Goal: Task Accomplishment & Management: Manage account settings

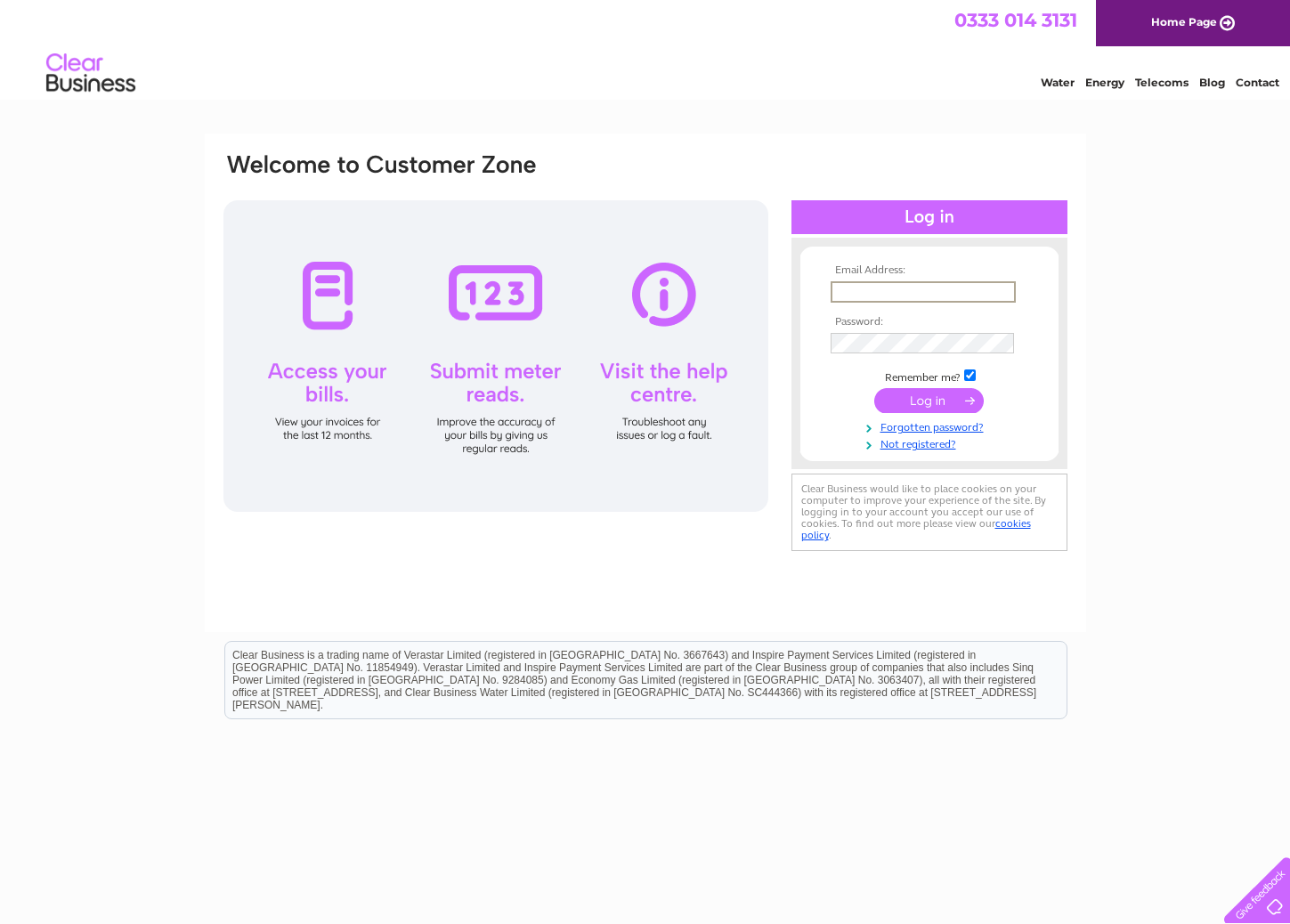
type input "admin@opsinput.com"
click at [905, 401] on input "submit" at bounding box center [929, 400] width 109 height 25
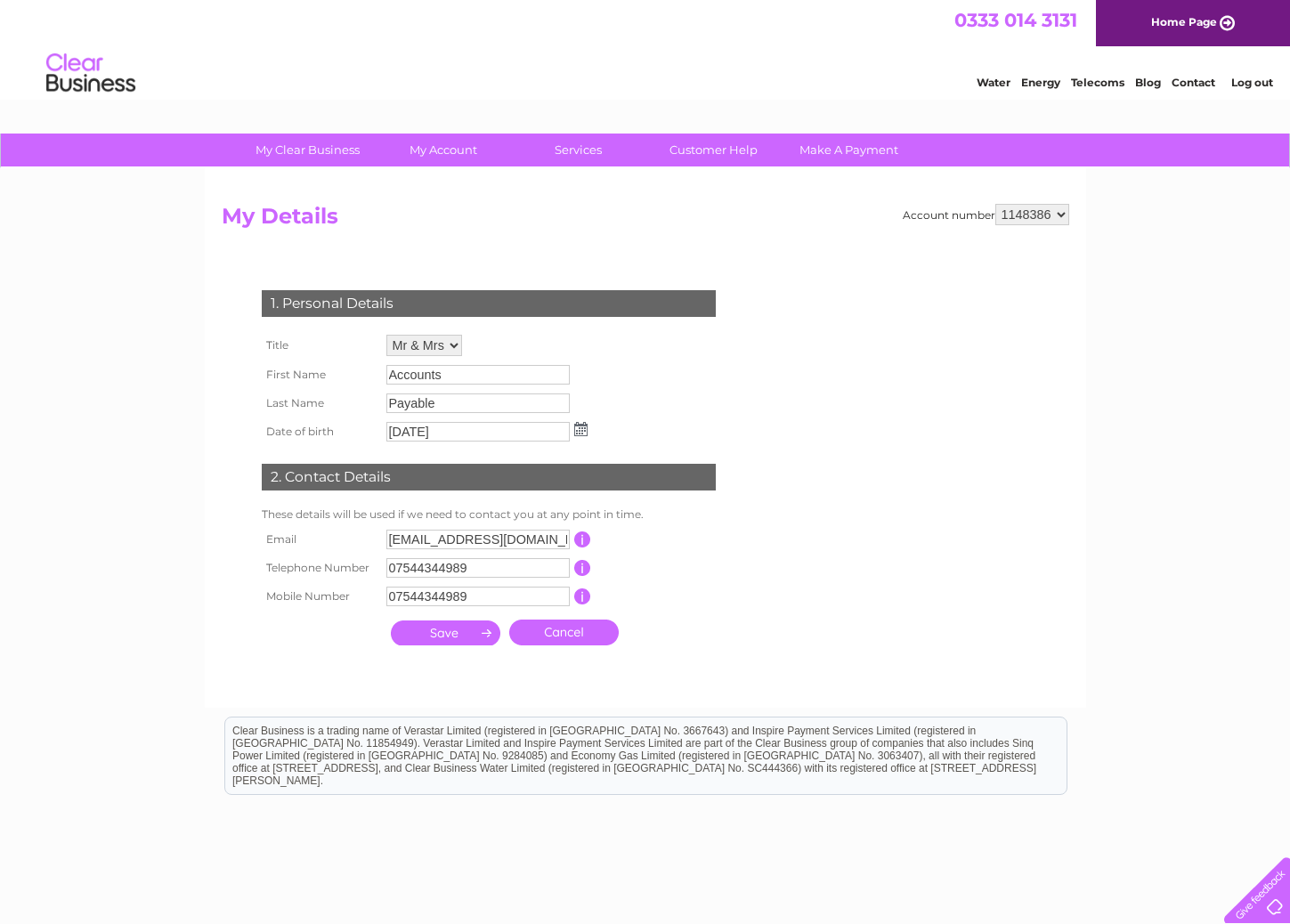
scroll to position [6, 0]
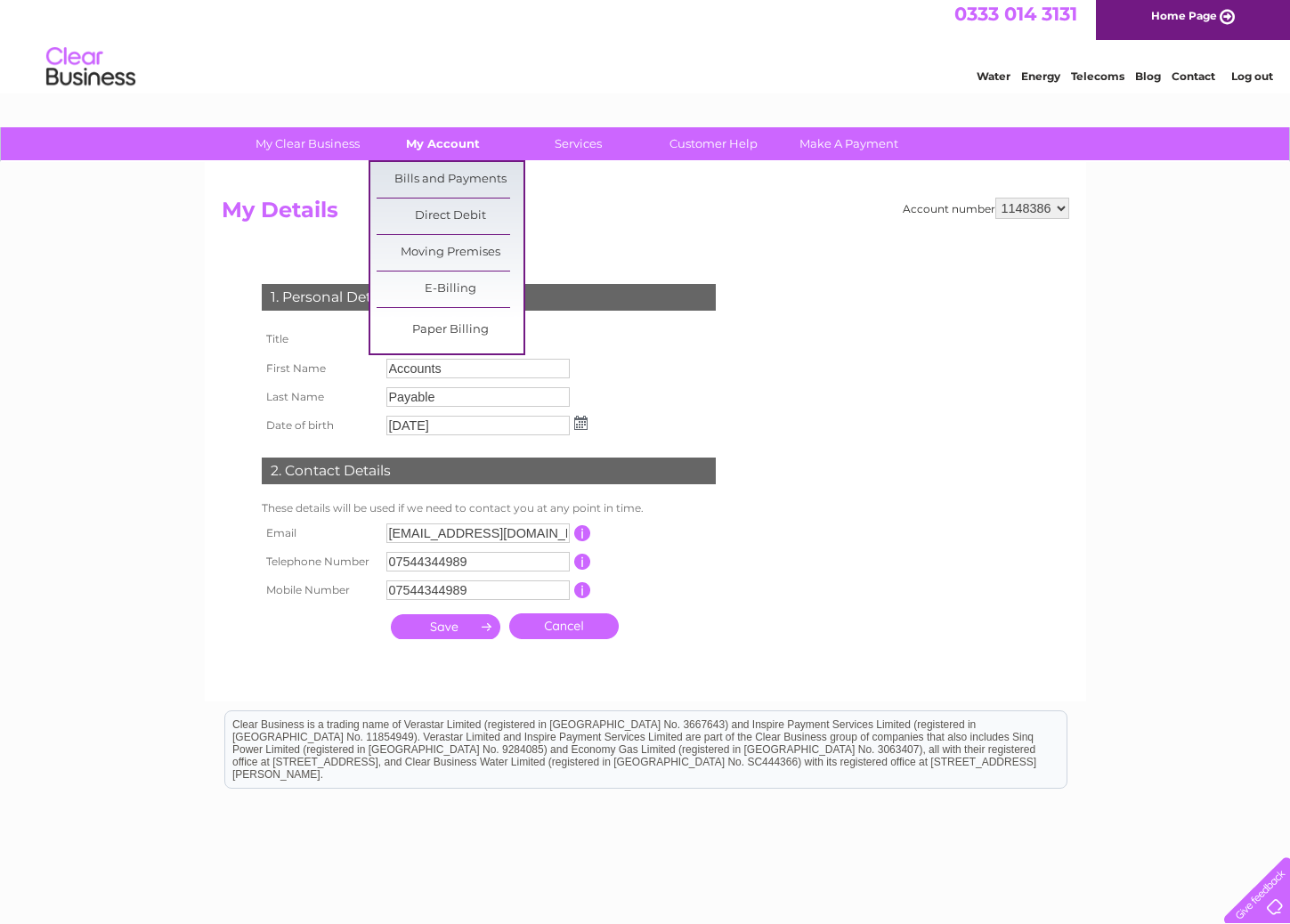
click at [436, 147] on link "My Account" at bounding box center [443, 144] width 147 height 33
click at [435, 186] on link "Bills and Payments" at bounding box center [450, 180] width 147 height 35
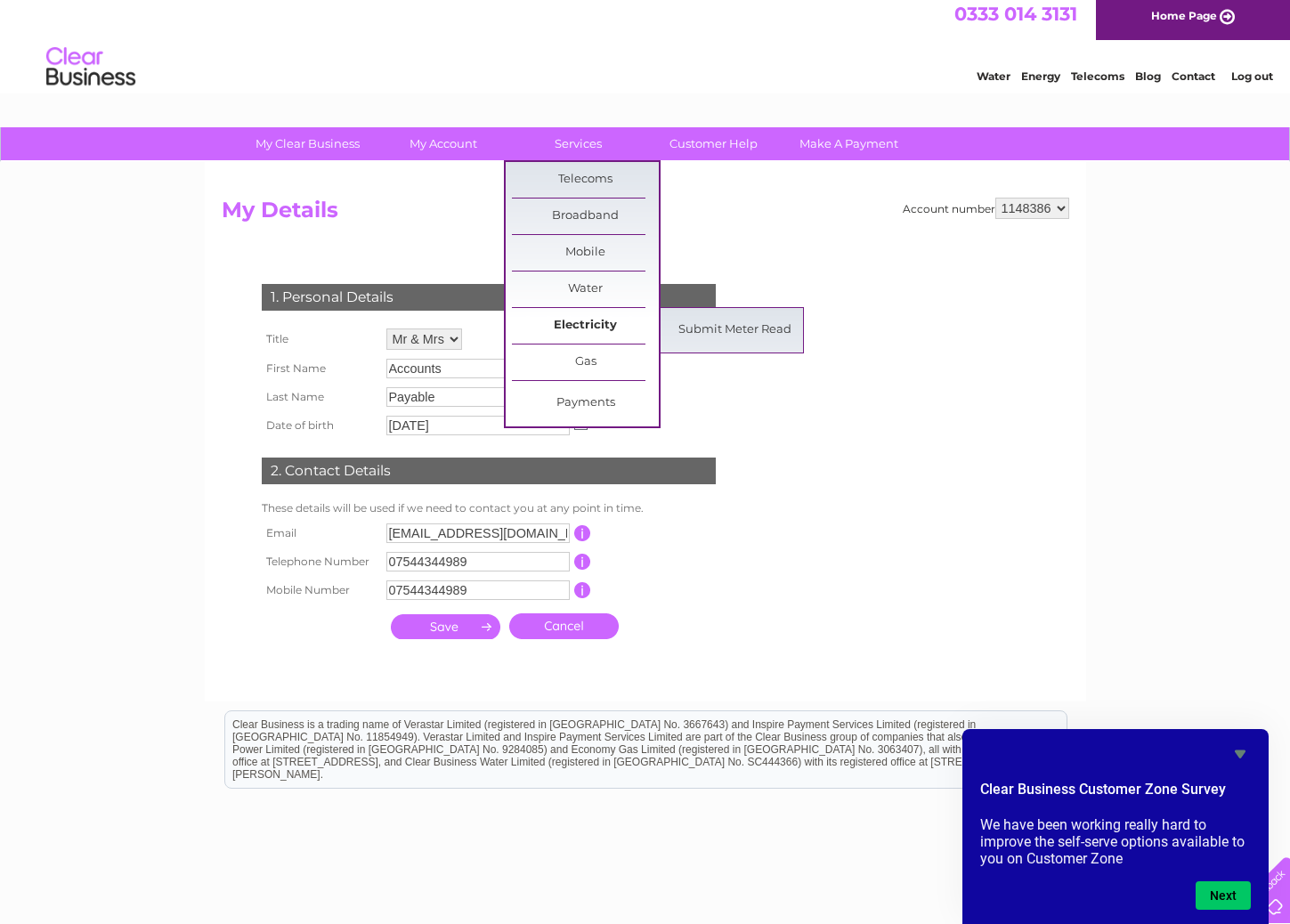
click at [577, 325] on link "Electricity" at bounding box center [585, 325] width 147 height 35
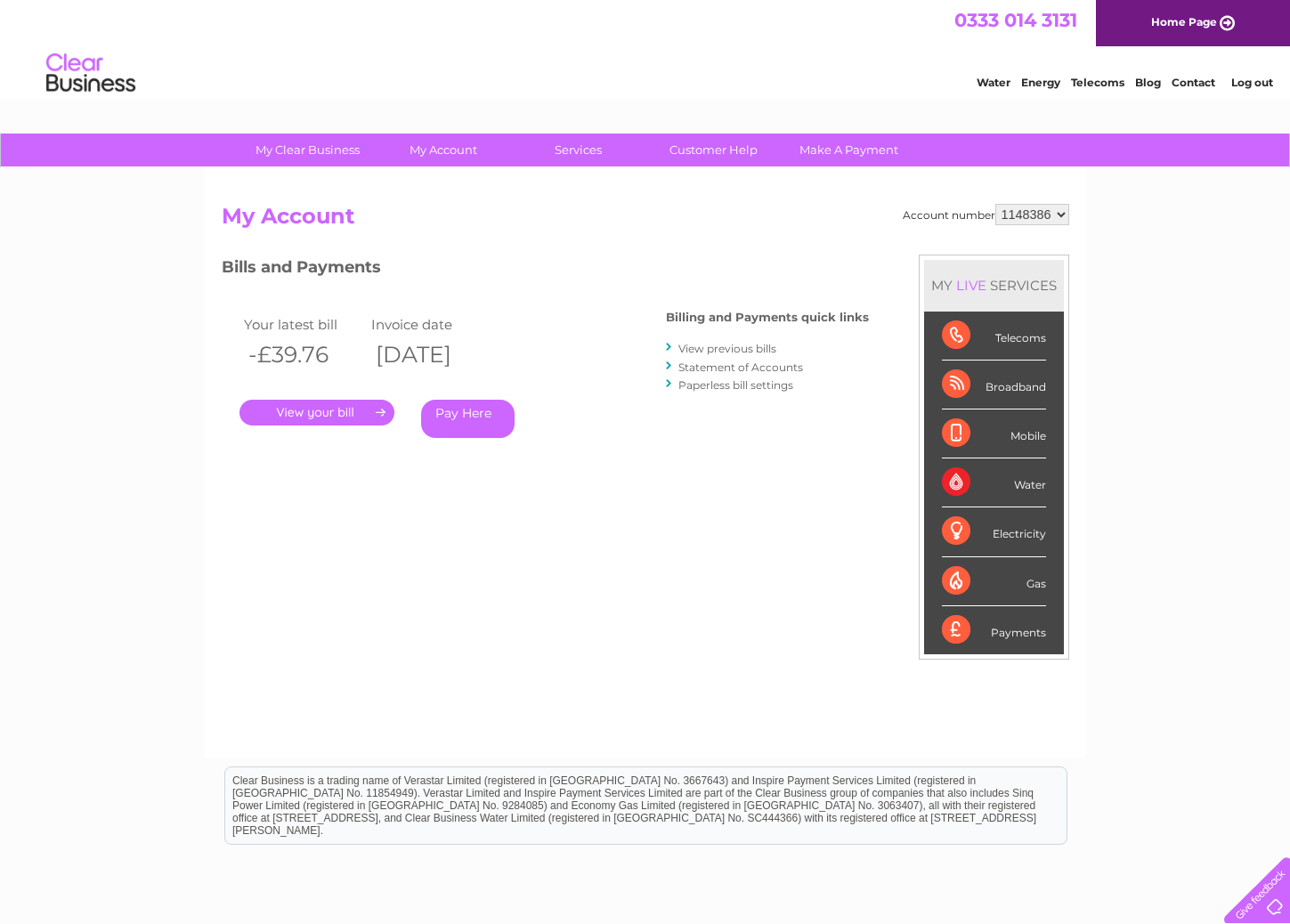
click at [324, 399] on link "." at bounding box center [317, 412] width 155 height 25
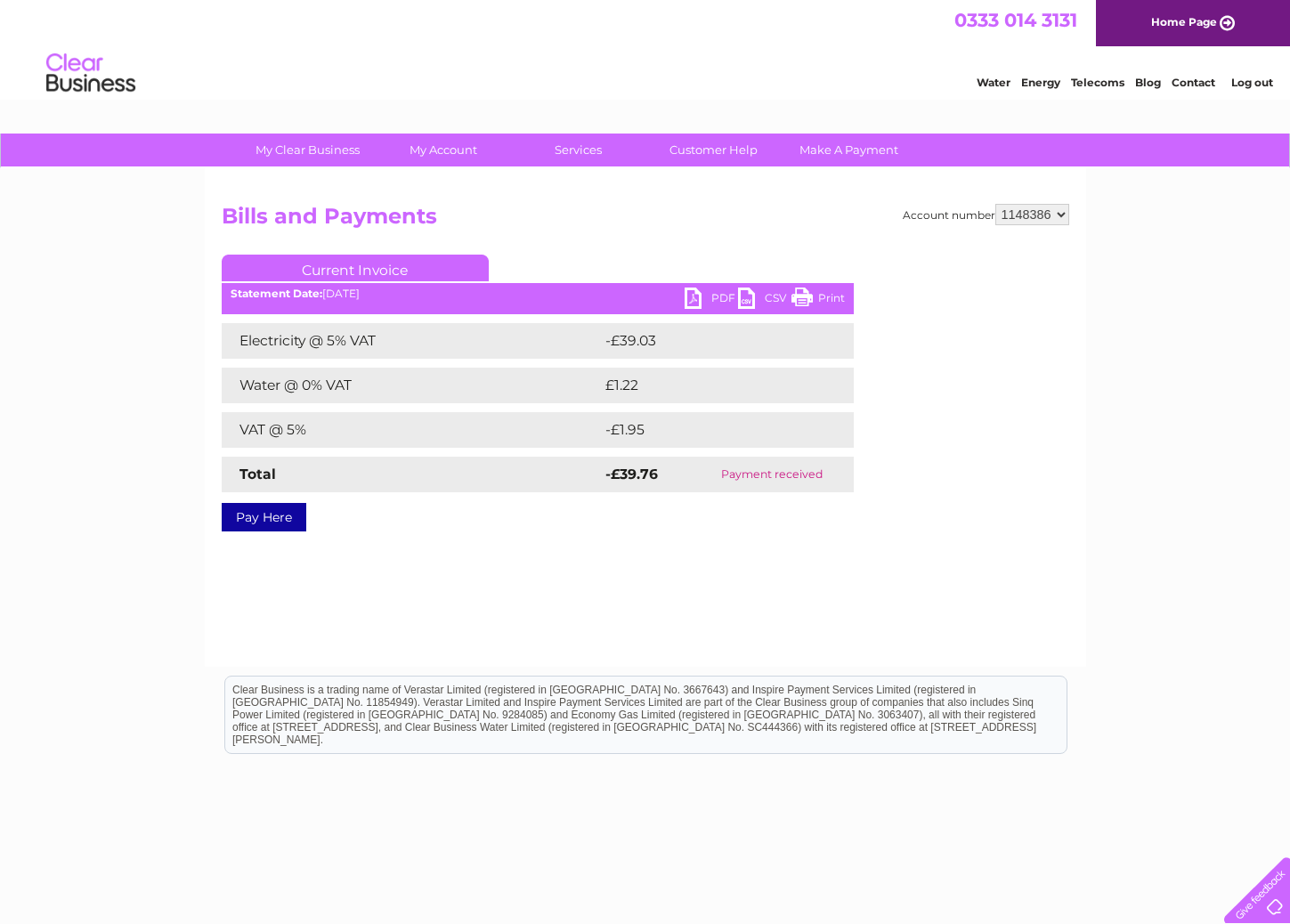
click at [694, 295] on link "PDF" at bounding box center [711, 300] width 54 height 25
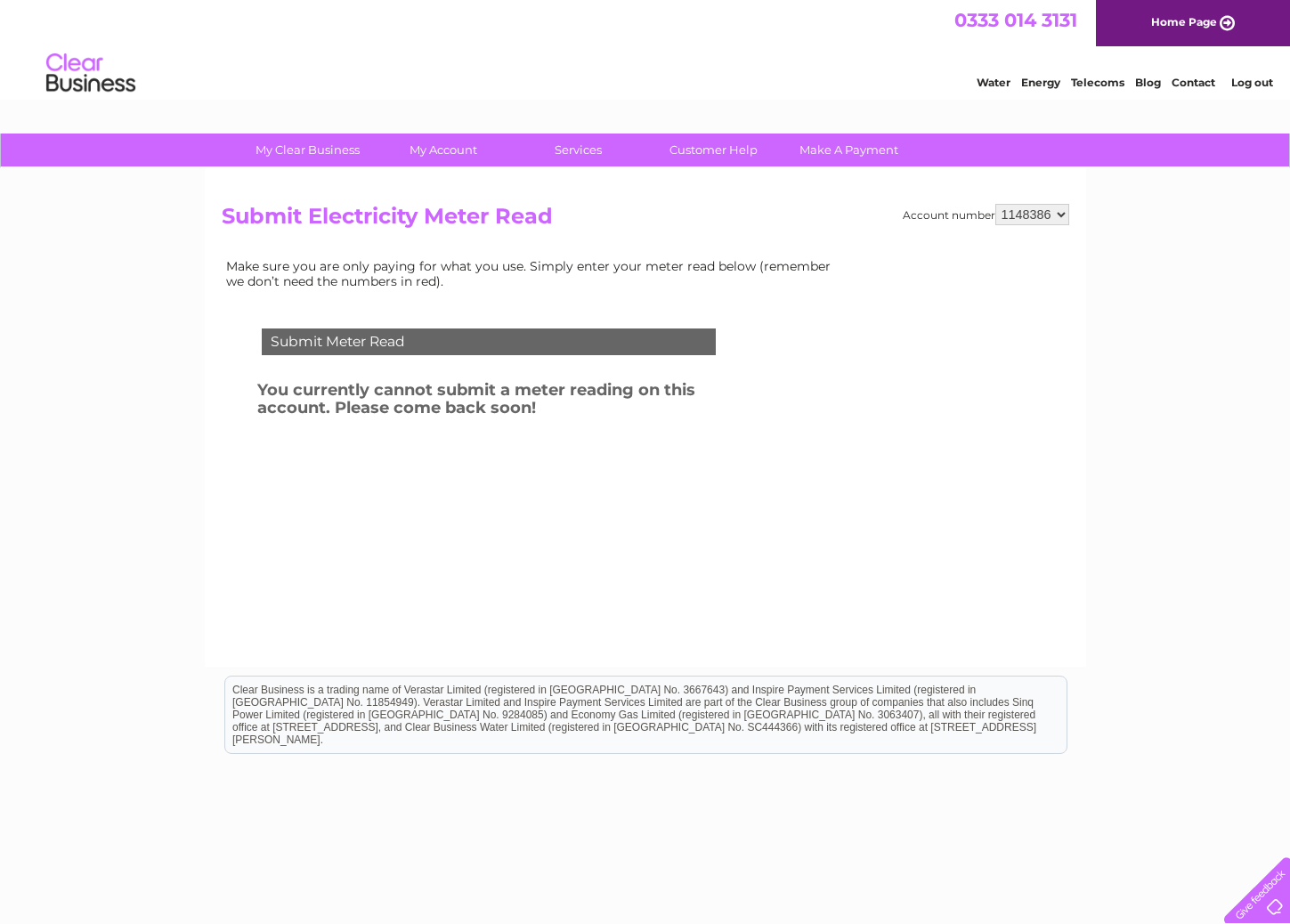
click at [564, 342] on div "Submit Meter Read" at bounding box center [489, 341] width 454 height 26
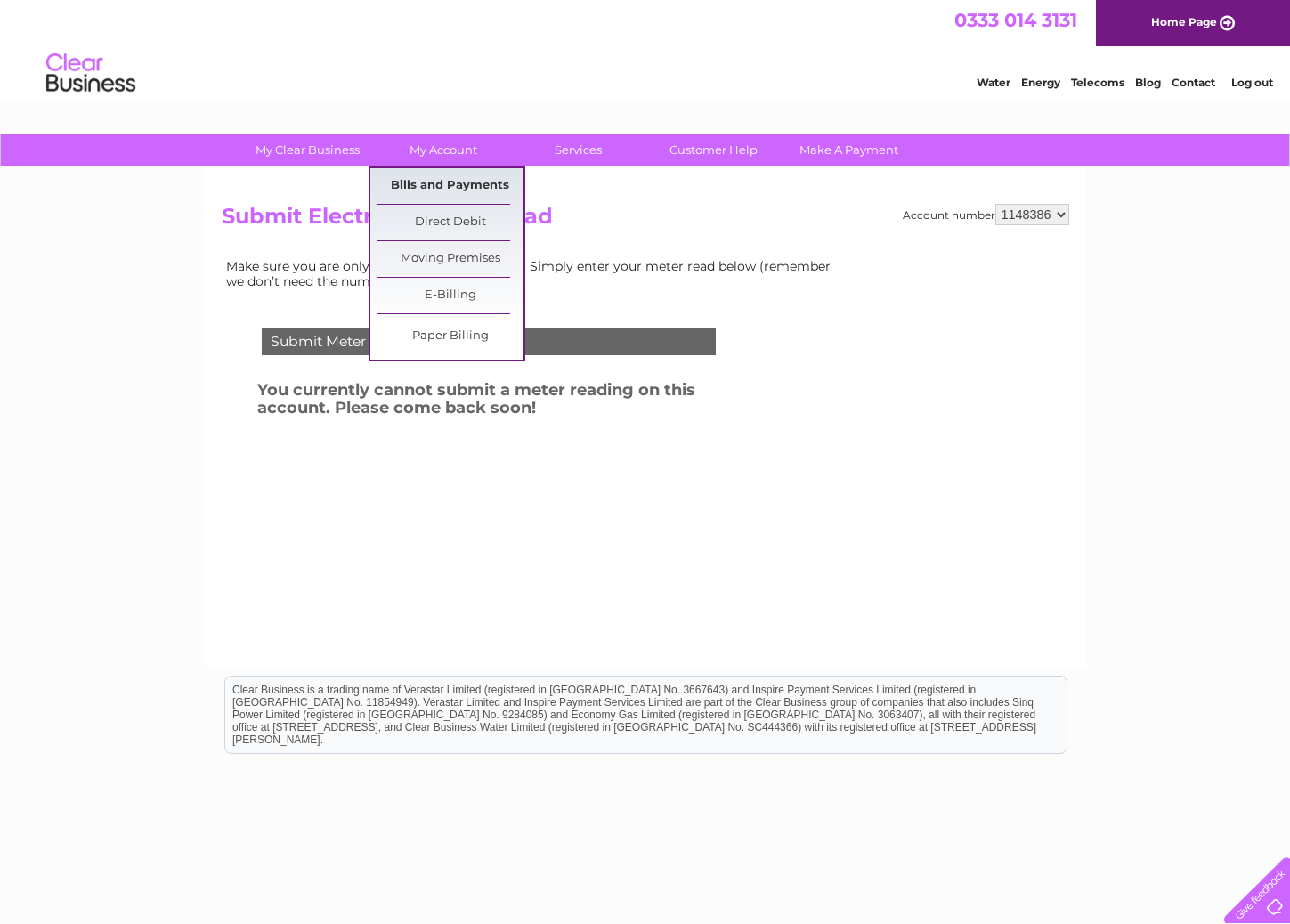
click at [433, 186] on link "Bills and Payments" at bounding box center [450, 186] width 147 height 35
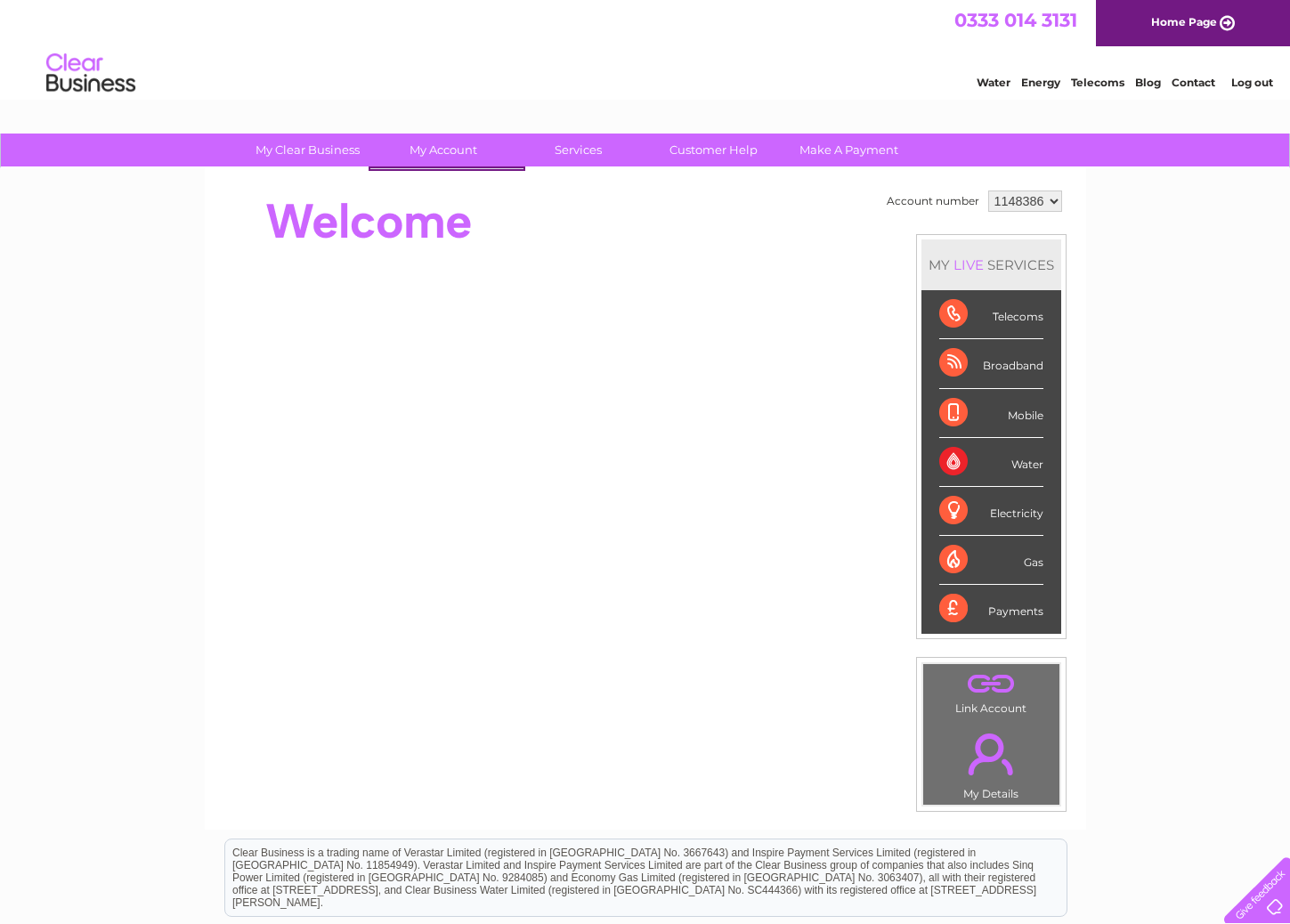
click at [426, 147] on link "My Account" at bounding box center [443, 150] width 147 height 33
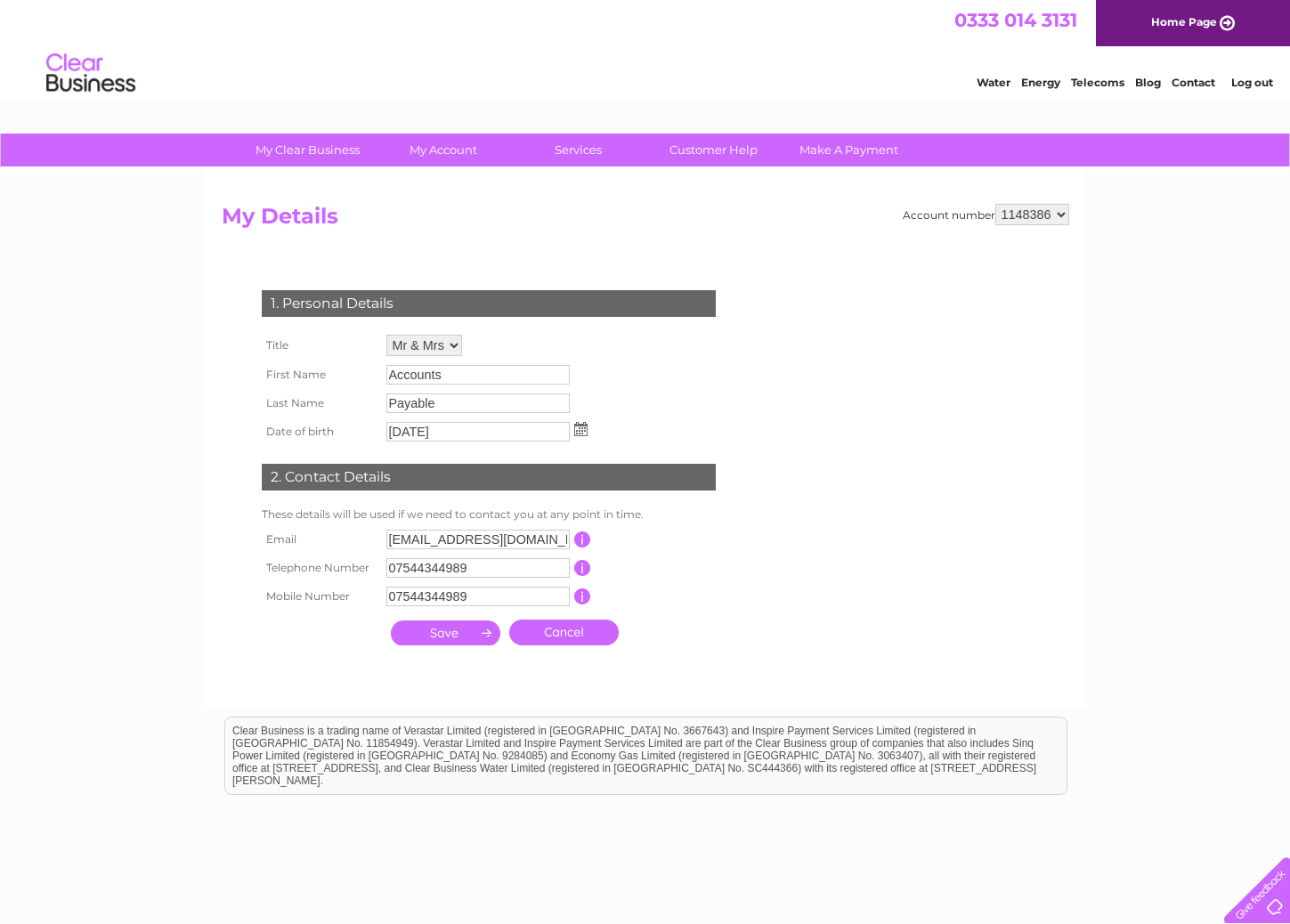
click at [1255, 80] on link "Log out" at bounding box center [1252, 82] width 42 height 14
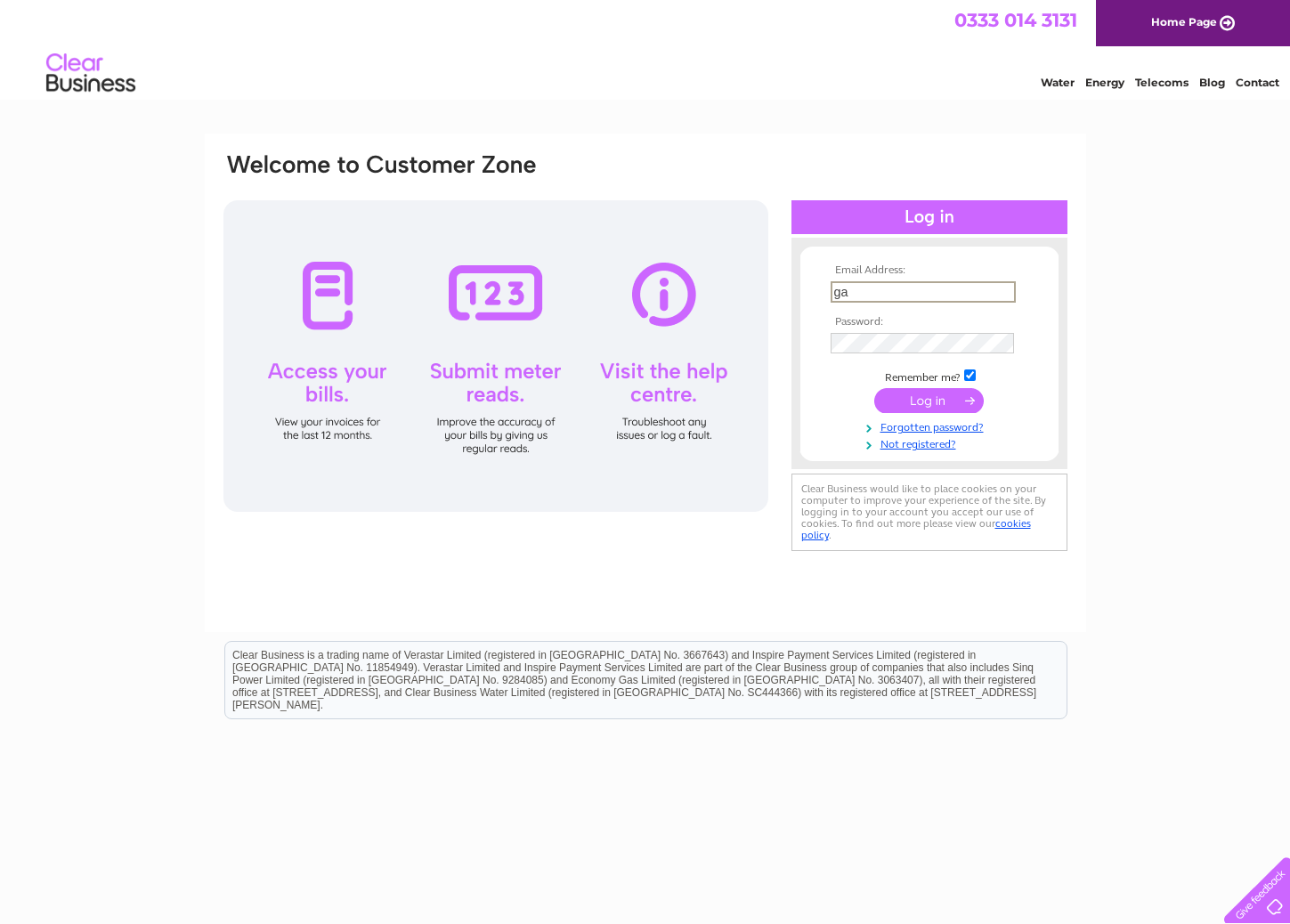
type input "g"
type input "i"
click at [1006, 293] on input "text" at bounding box center [924, 292] width 186 height 21
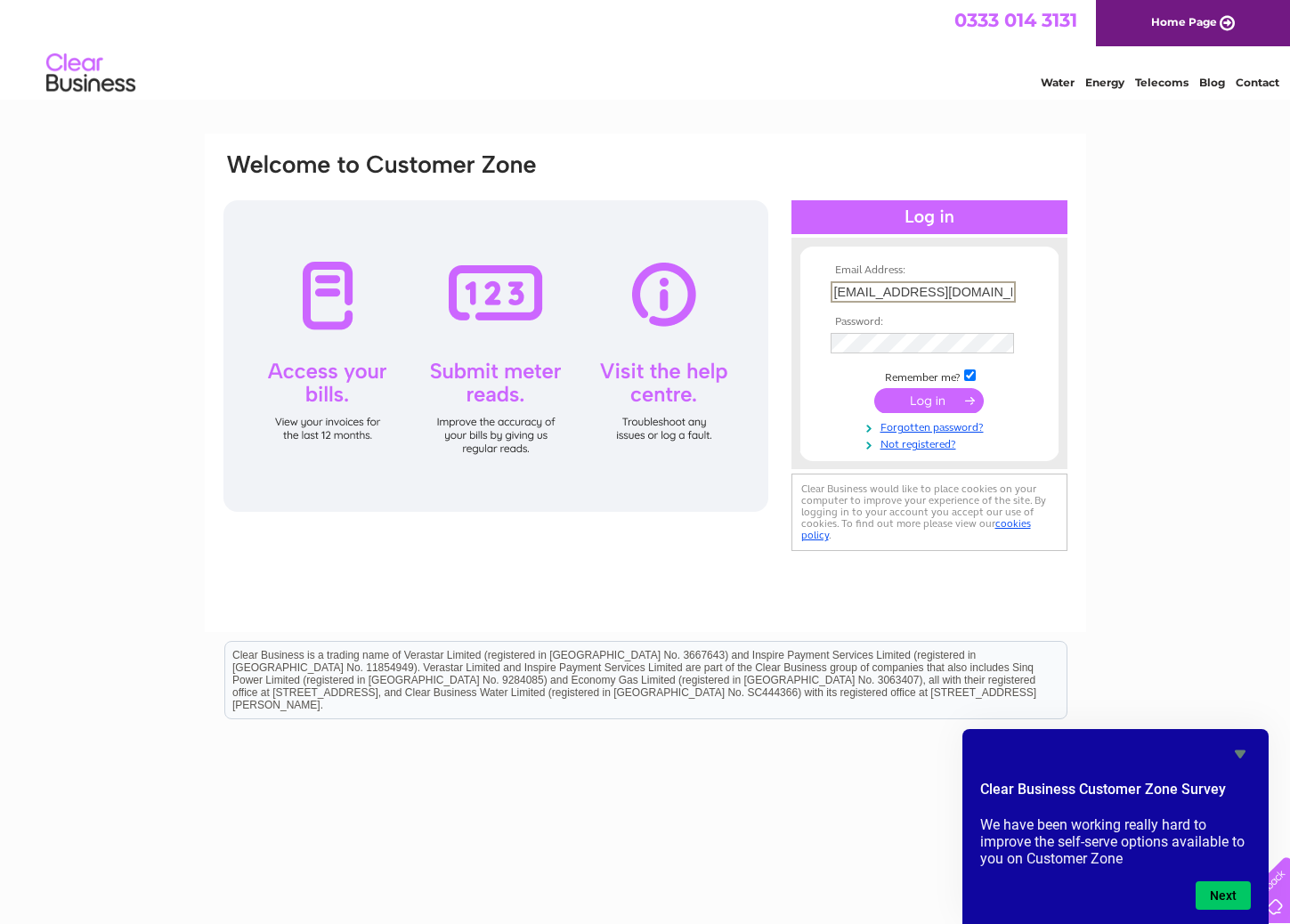
type input "[EMAIL_ADDRESS][DOMAIN_NAME]"
click at [893, 403] on input "submit" at bounding box center [929, 400] width 109 height 25
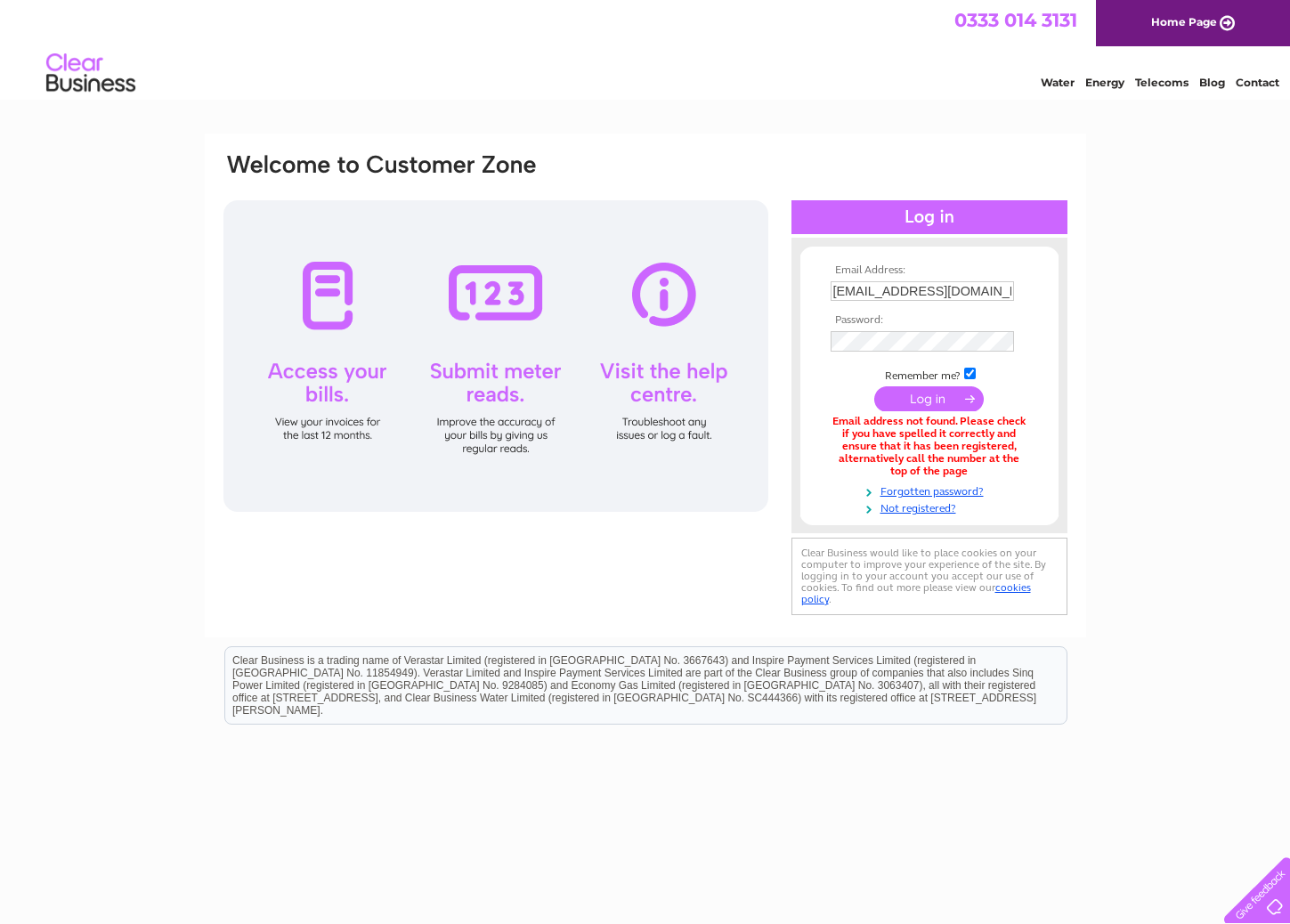
click at [912, 409] on input "submit" at bounding box center [929, 399] width 109 height 25
click at [912, 407] on input "submit" at bounding box center [929, 400] width 109 height 25
click at [478, 307] on div at bounding box center [496, 356] width 545 height 312
click at [836, 291] on input "[EMAIL_ADDRESS][DOMAIN_NAME]" at bounding box center [924, 292] width 186 height 21
click at [903, 402] on input "submit" at bounding box center [929, 399] width 109 height 25
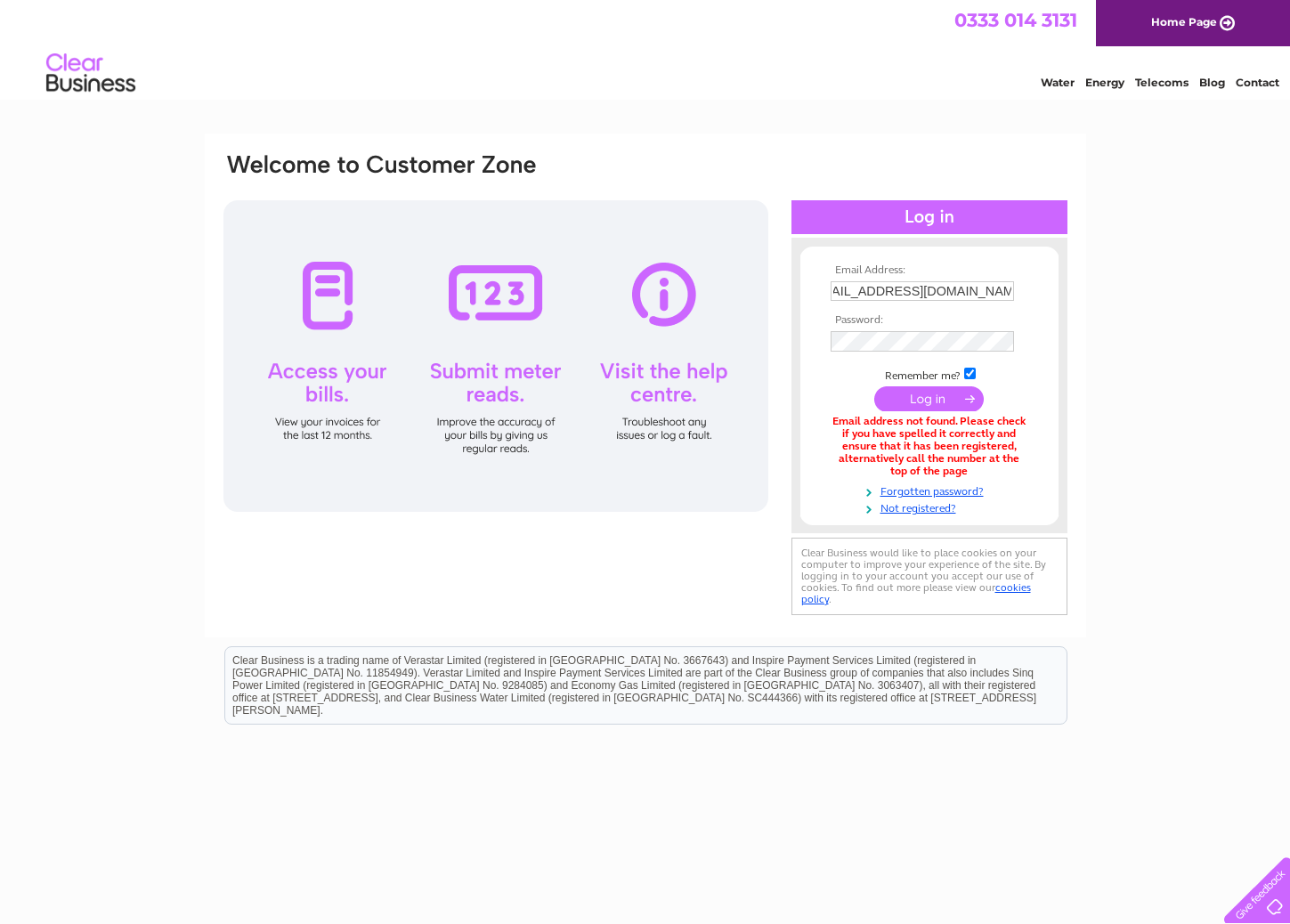
click at [895, 401] on input "submit" at bounding box center [929, 399] width 109 height 25
click at [837, 292] on input "[EMAIL_ADDRESS][DOMAIN_NAME]" at bounding box center [924, 292] width 186 height 21
type input "[EMAIL_ADDRESS][DOMAIN_NAME]"
click at [895, 408] on input "submit" at bounding box center [929, 399] width 109 height 25
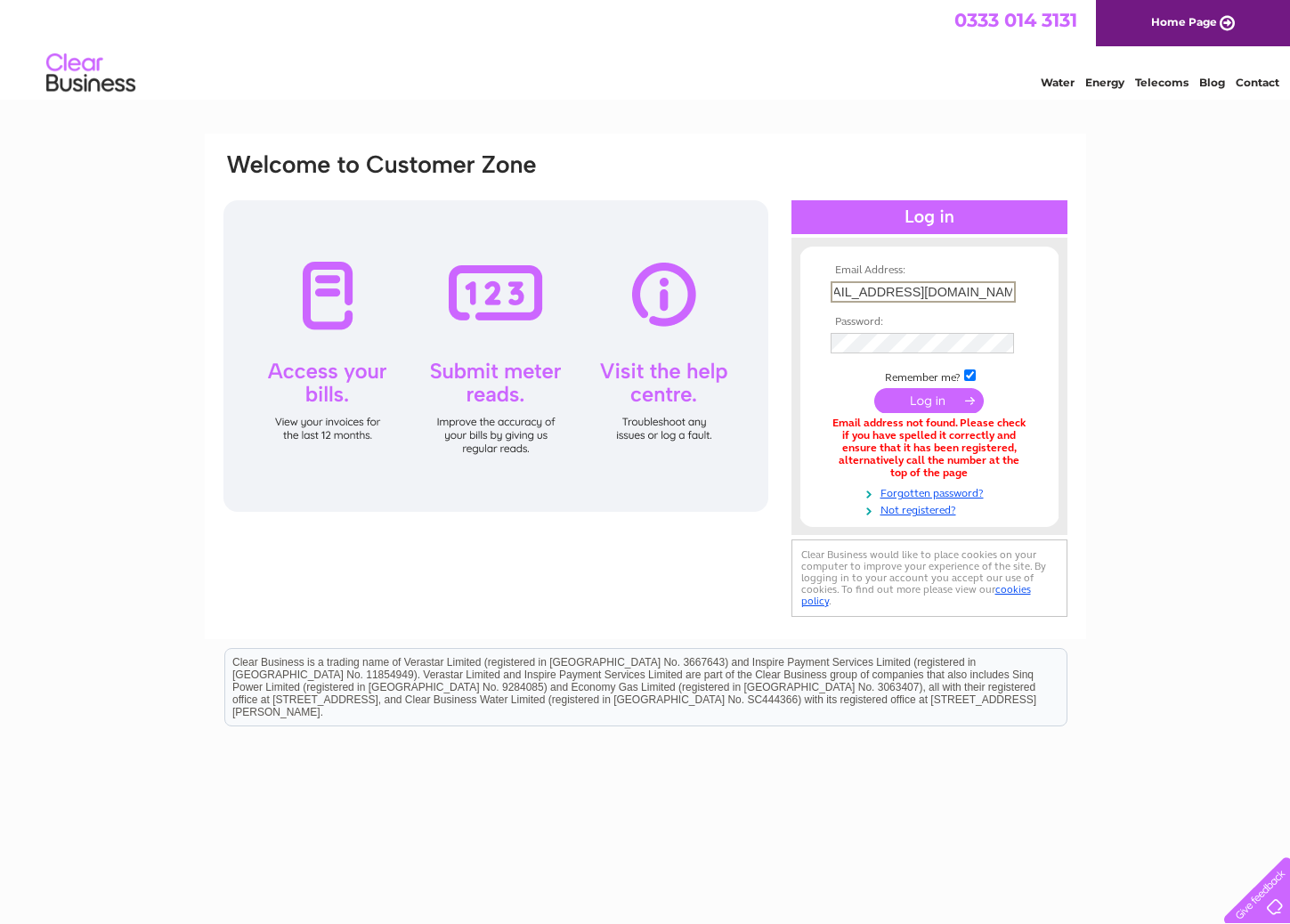
click at [796, 180] on div "Email Address: [EMAIL_ADDRESS][DOMAIN_NAME] Password:" at bounding box center [645, 386] width 847 height 470
click at [918, 296] on input "[EMAIL_ADDRESS][DOMAIN_NAME]" at bounding box center [923, 291] width 184 height 20
click at [917, 407] on input "submit" at bounding box center [929, 400] width 109 height 25
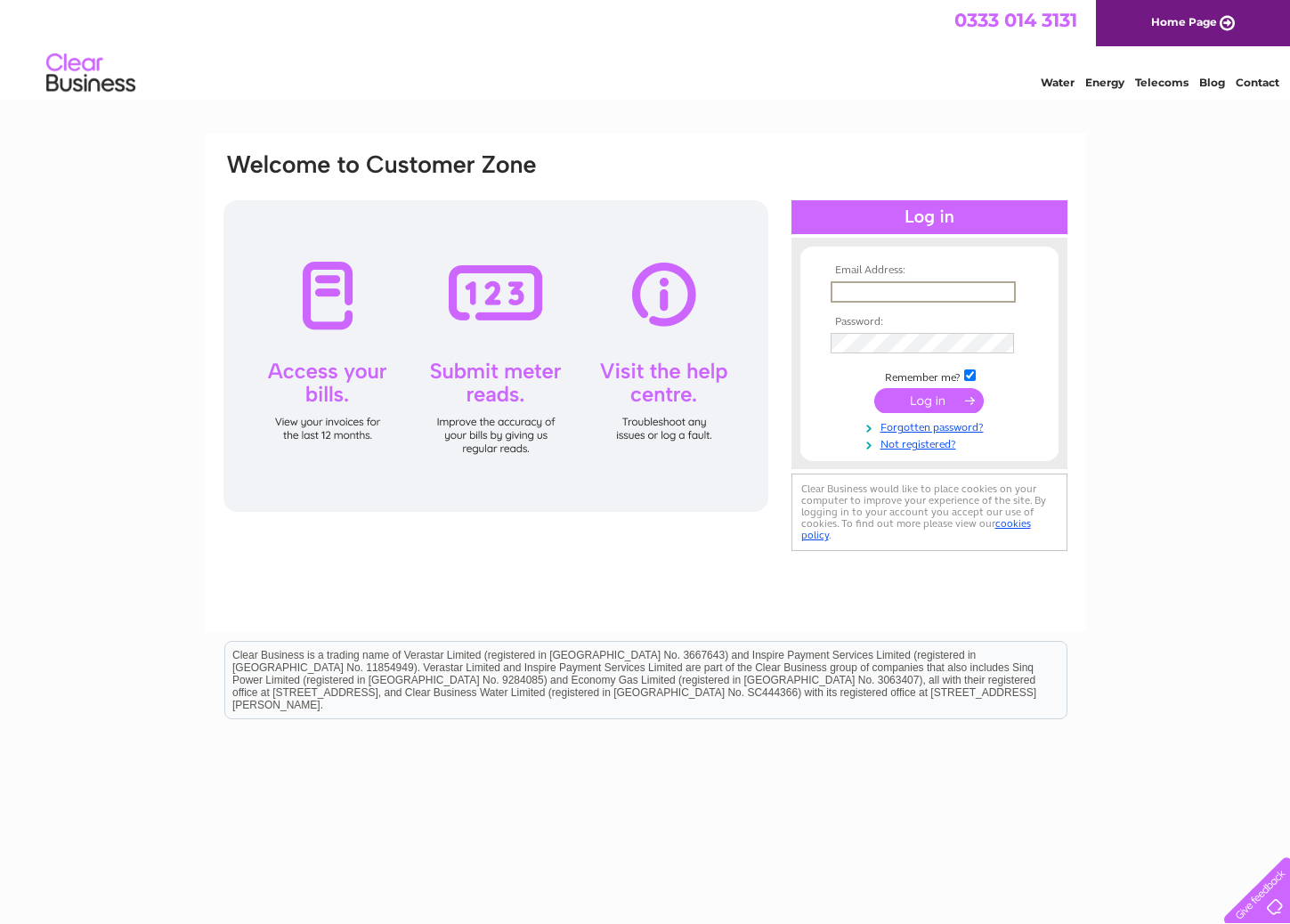
type input "[EMAIL_ADDRESS][DOMAIN_NAME]"
click at [927, 404] on input "submit" at bounding box center [929, 400] width 109 height 25
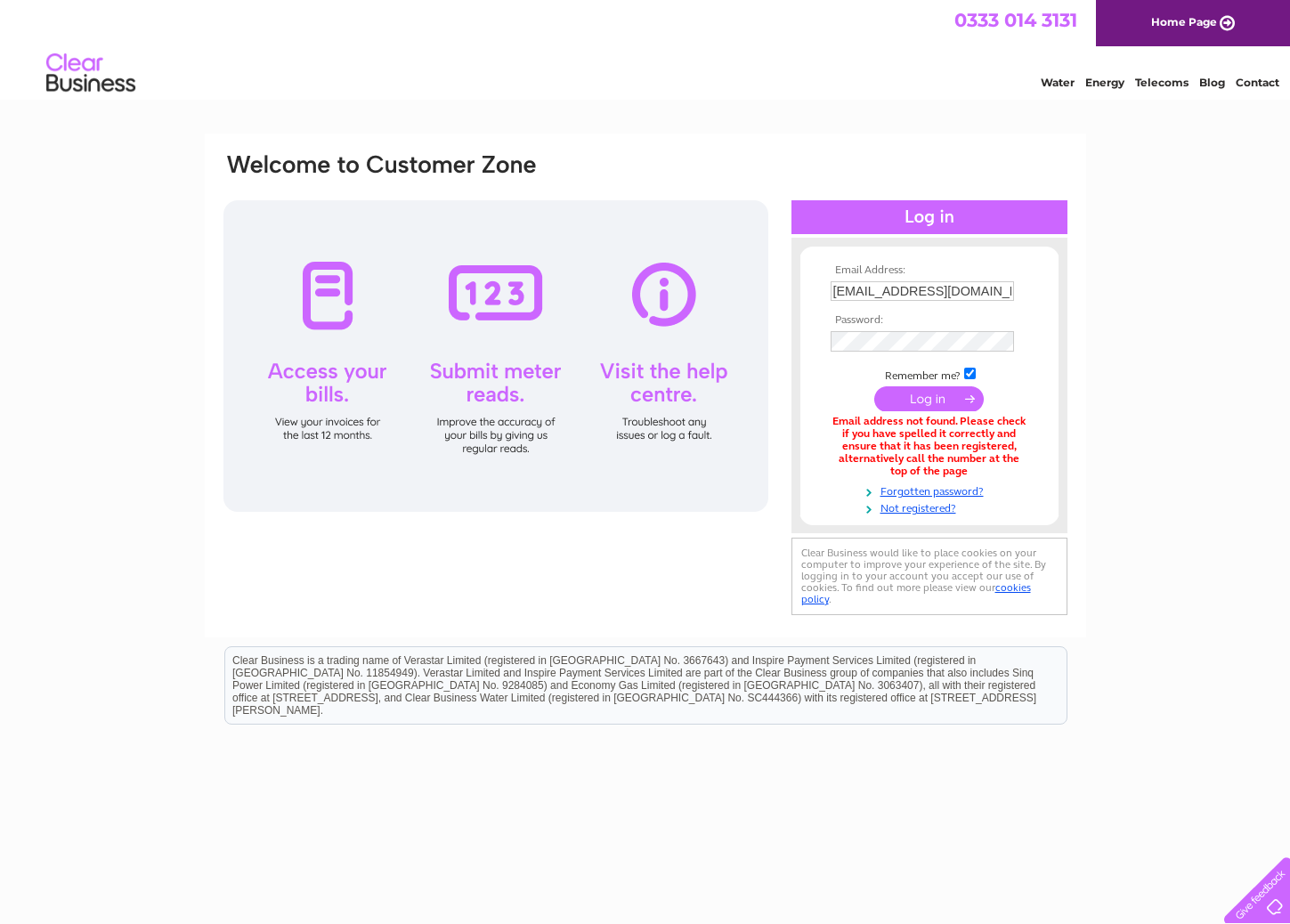
click at [1009, 71] on div "Water Energy Telecoms Blog Contact" at bounding box center [1148, 72] width 285 height 32
click at [841, 97] on div "Water Energy Telecoms Blog Contact" at bounding box center [645, 74] width 1290 height 58
click at [867, 294] on input "[EMAIL_ADDRESS][DOMAIN_NAME]" at bounding box center [924, 292] width 186 height 21
click at [905, 405] on input "submit" at bounding box center [929, 399] width 109 height 25
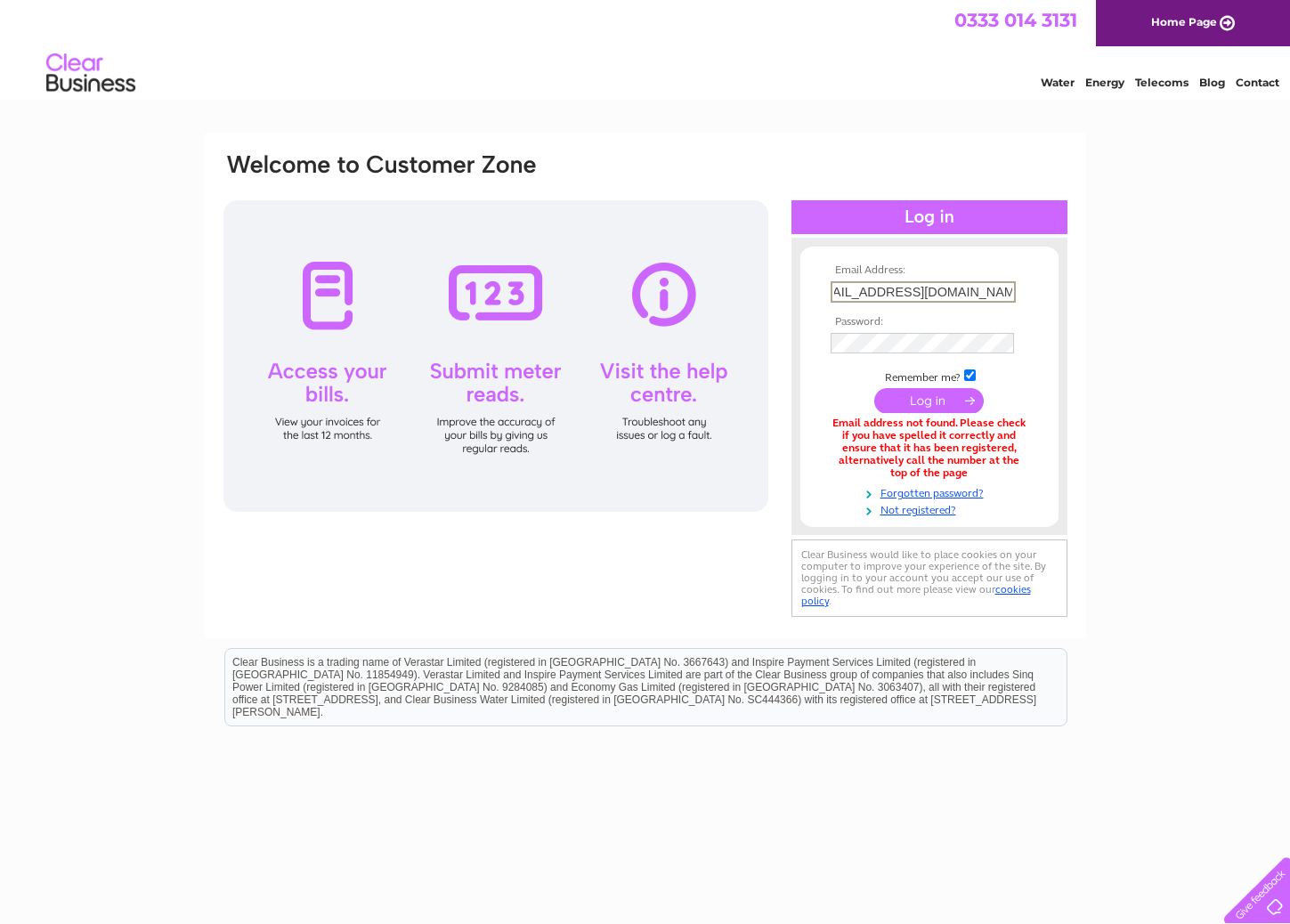
click at [1003, 292] on input "[EMAIL_ADDRESS][DOMAIN_NAME]" at bounding box center [924, 292] width 186 height 21
click at [1008, 293] on input "[EMAIL_ADDRESS][DOMAIN_NAME]" at bounding box center [924, 292] width 186 height 21
click at [962, 295] on input "[EMAIL_ADDRESS][DOMAIN_NAME]" at bounding box center [924, 292] width 186 height 21
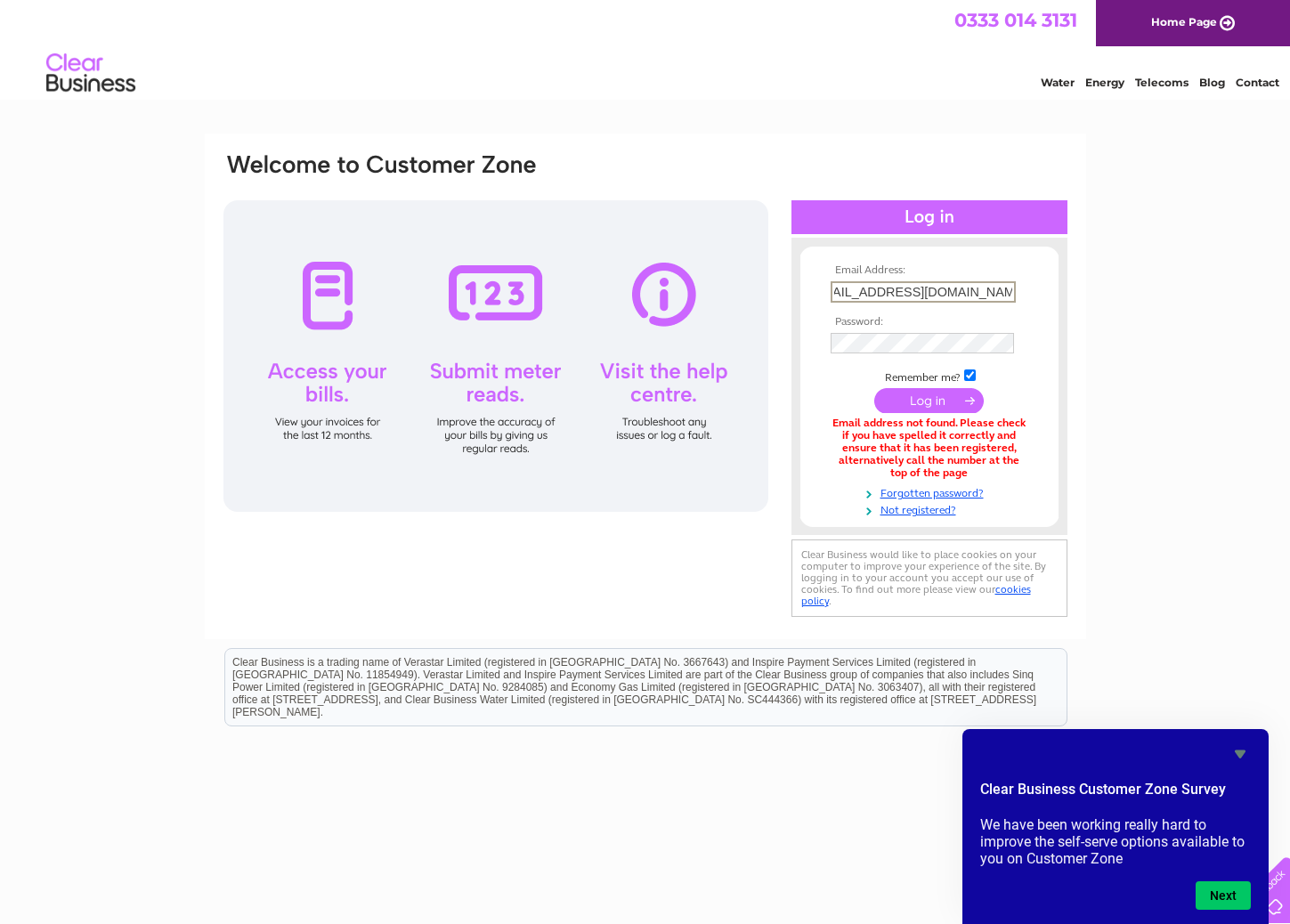
type input "[EMAIL_ADDRESS][DOMAIN_NAME]"
click at [928, 405] on input "submit" at bounding box center [929, 400] width 109 height 25
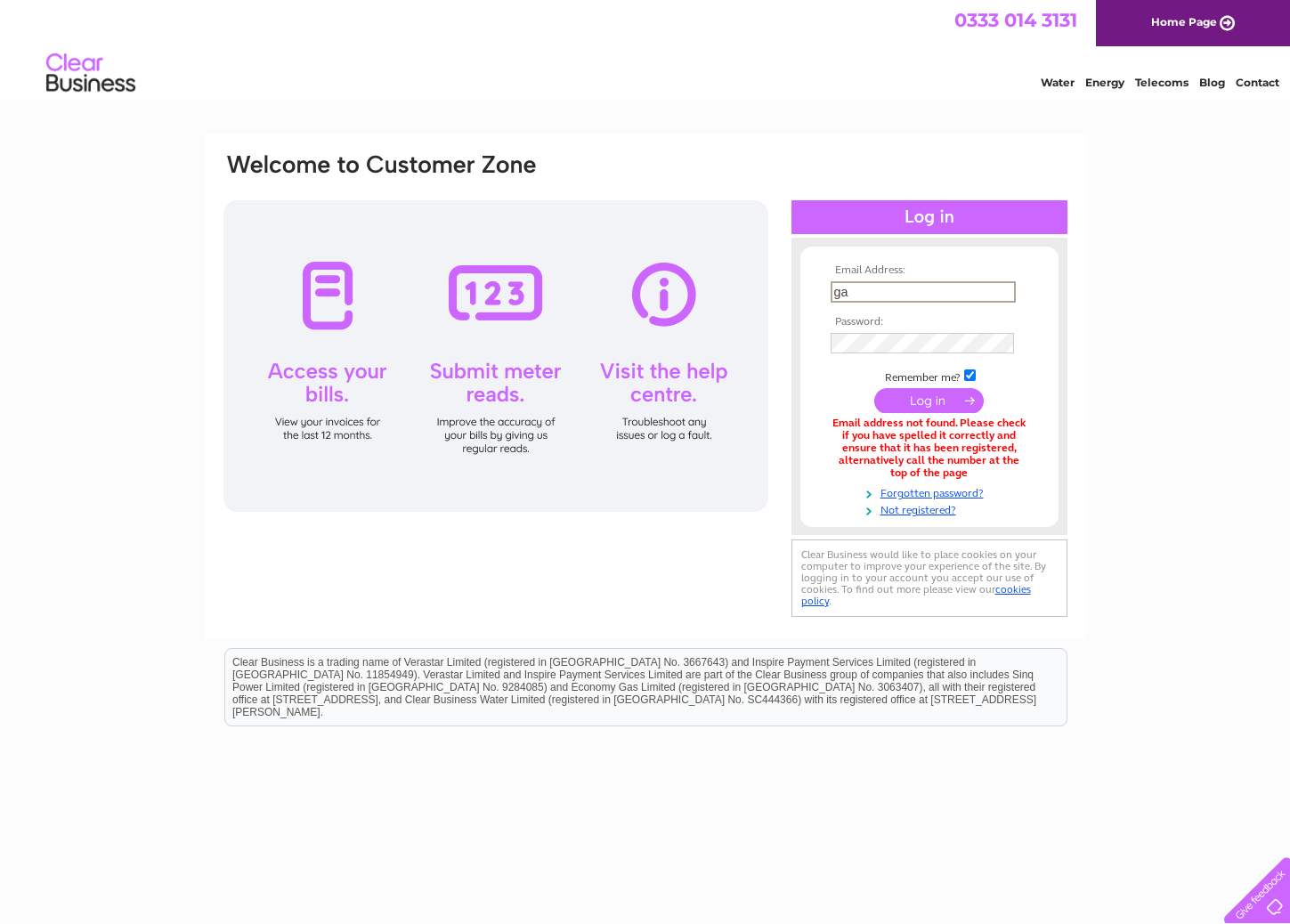
type input "g"
